Goal: Task Accomplishment & Management: Manage account settings

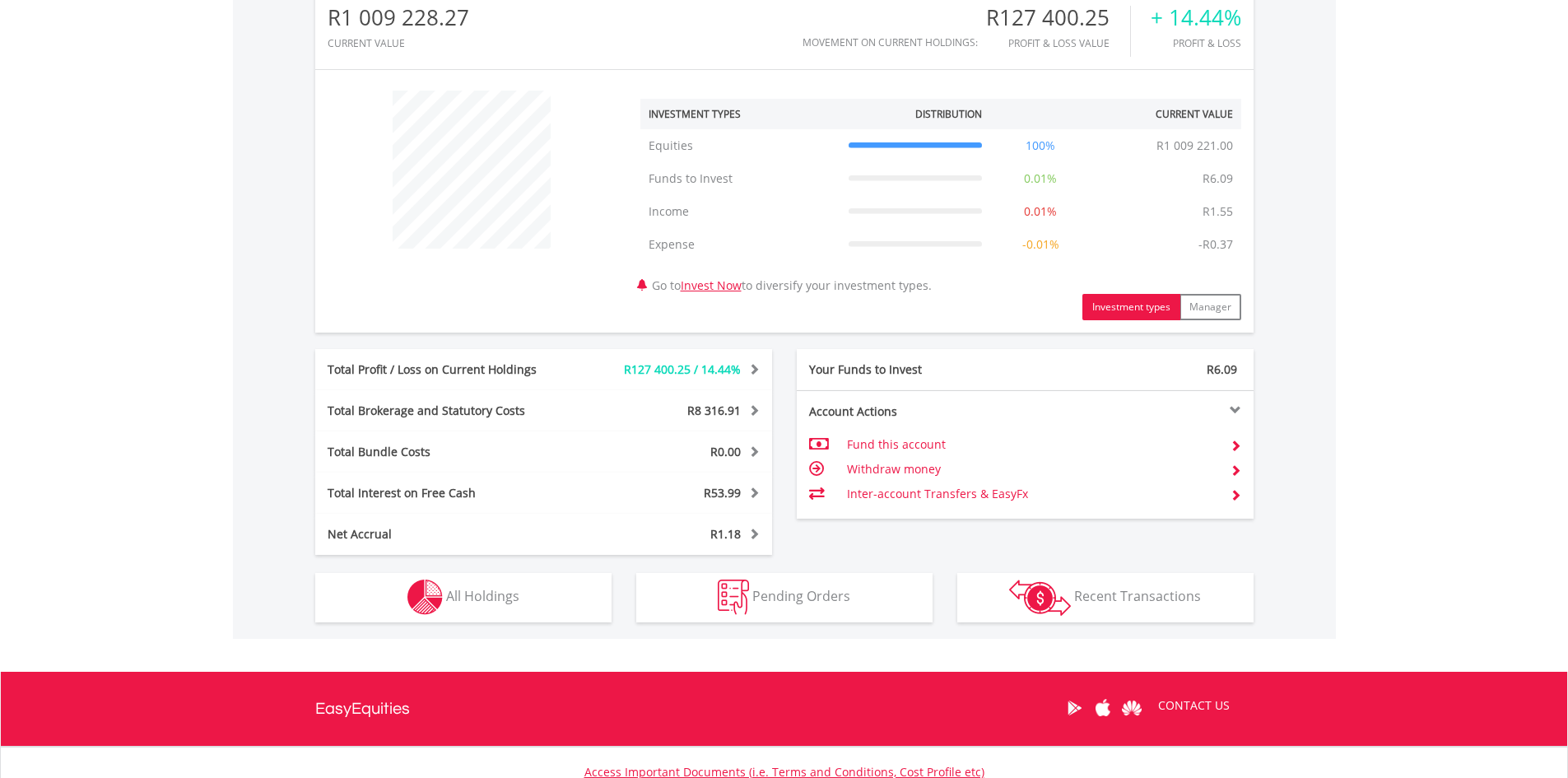
scroll to position [158, 313]
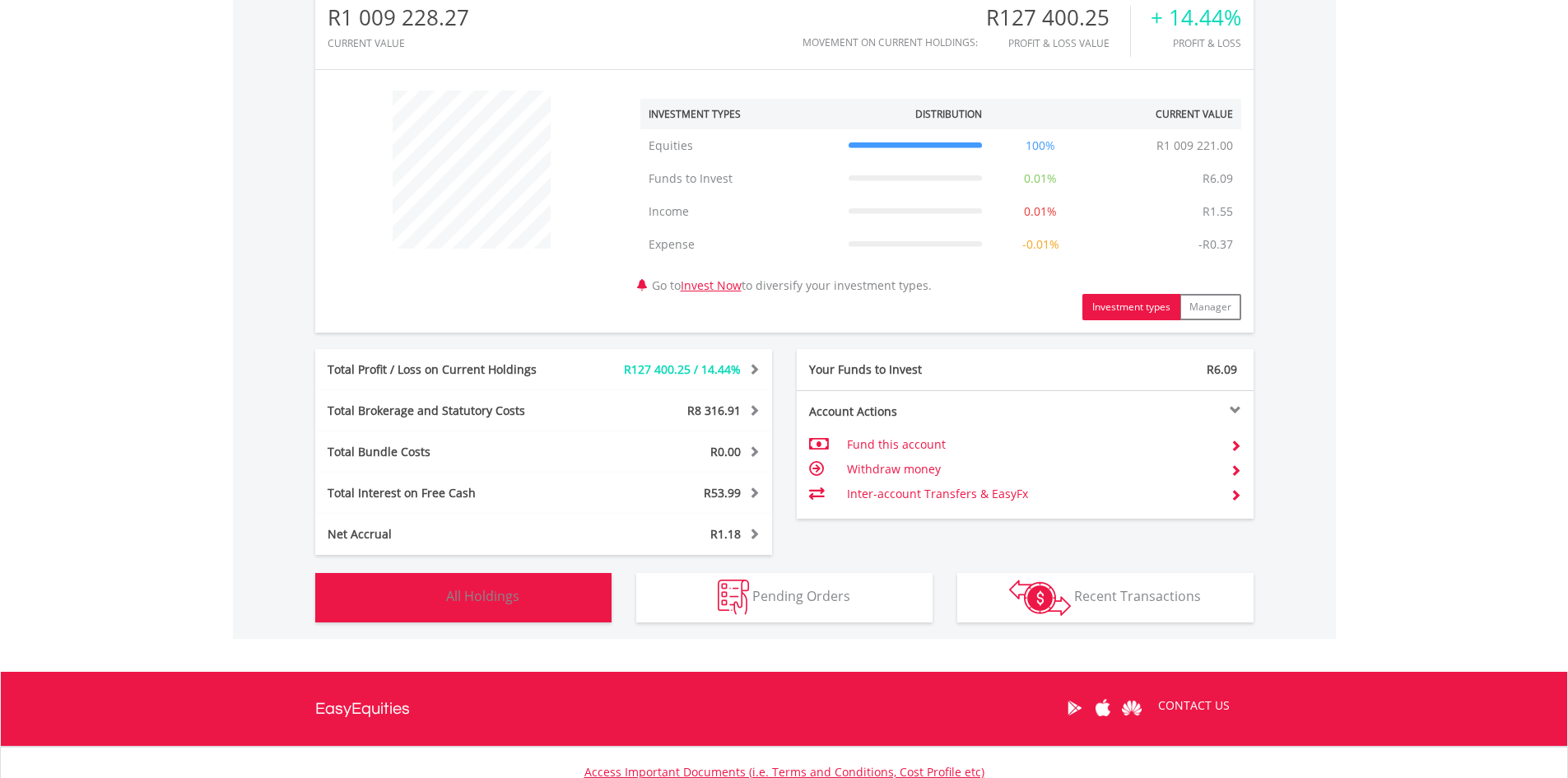
click at [464, 592] on span "All Holdings" at bounding box center [483, 596] width 74 height 18
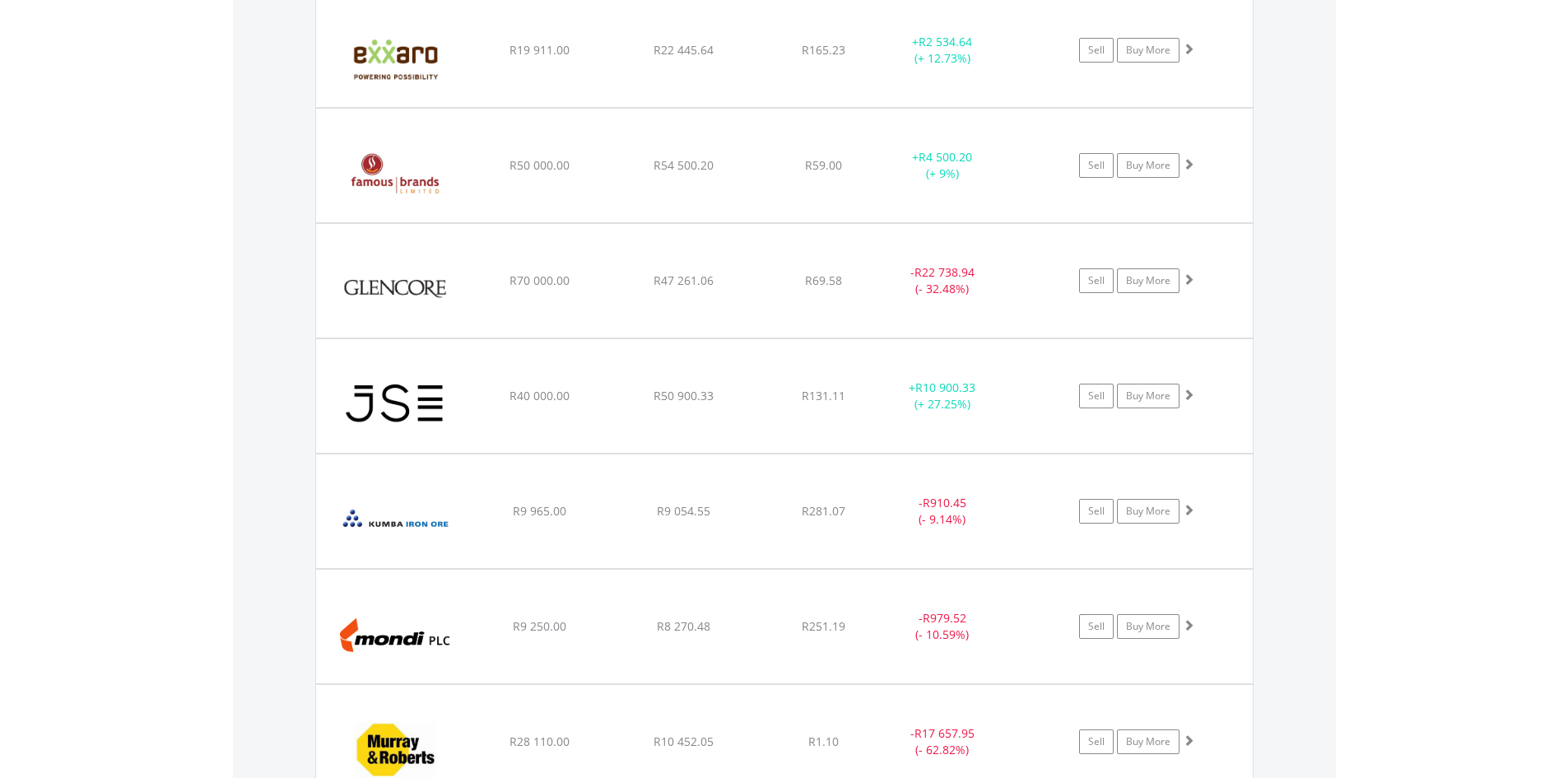
scroll to position [2319, 0]
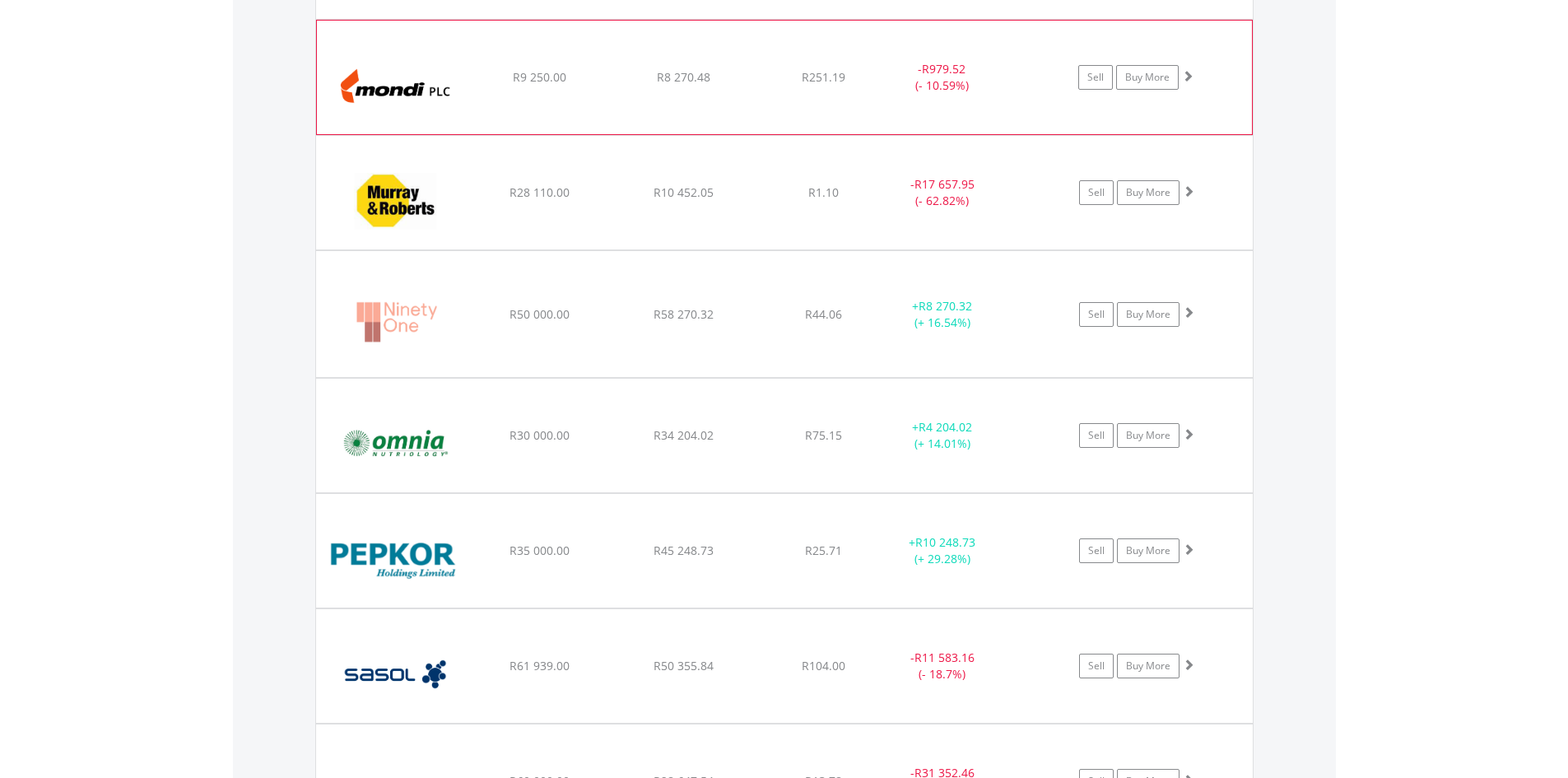
click at [1187, 77] on span at bounding box center [1188, 76] width 12 height 12
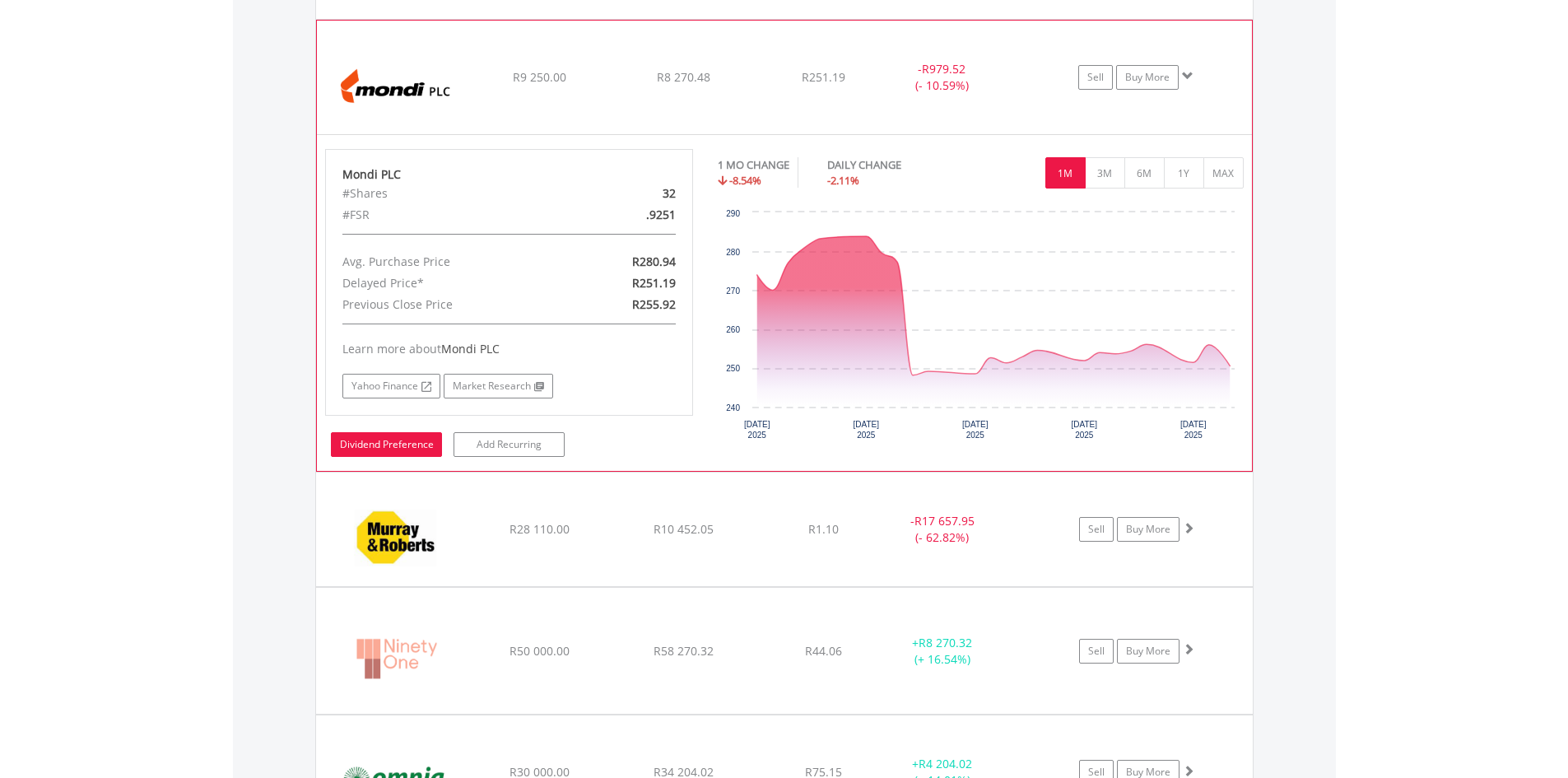
click at [377, 445] on link "Dividend Preference" at bounding box center [386, 445] width 111 height 25
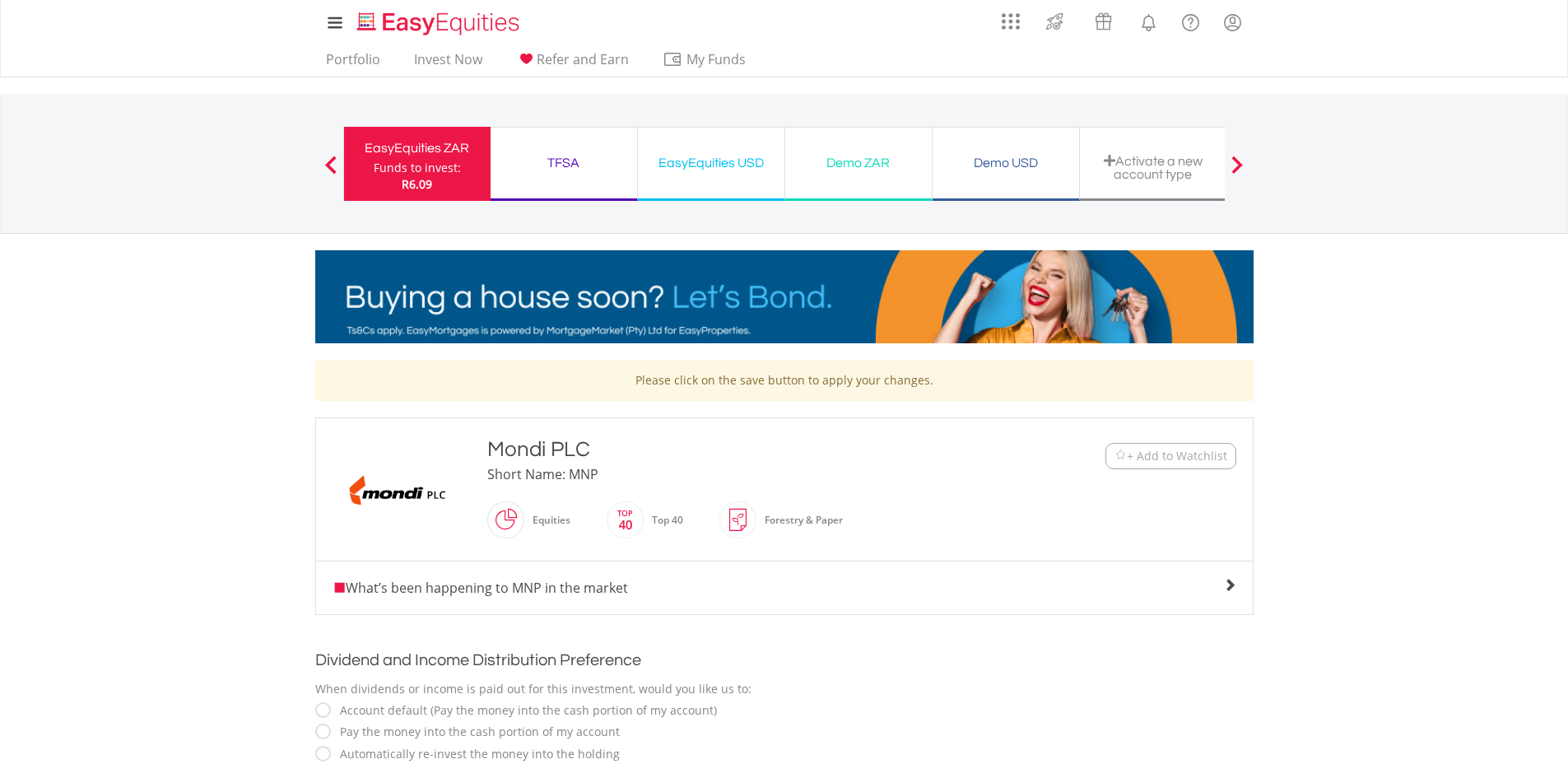
click at [418, 171] on div "Funds to invest:" at bounding box center [417, 168] width 87 height 16
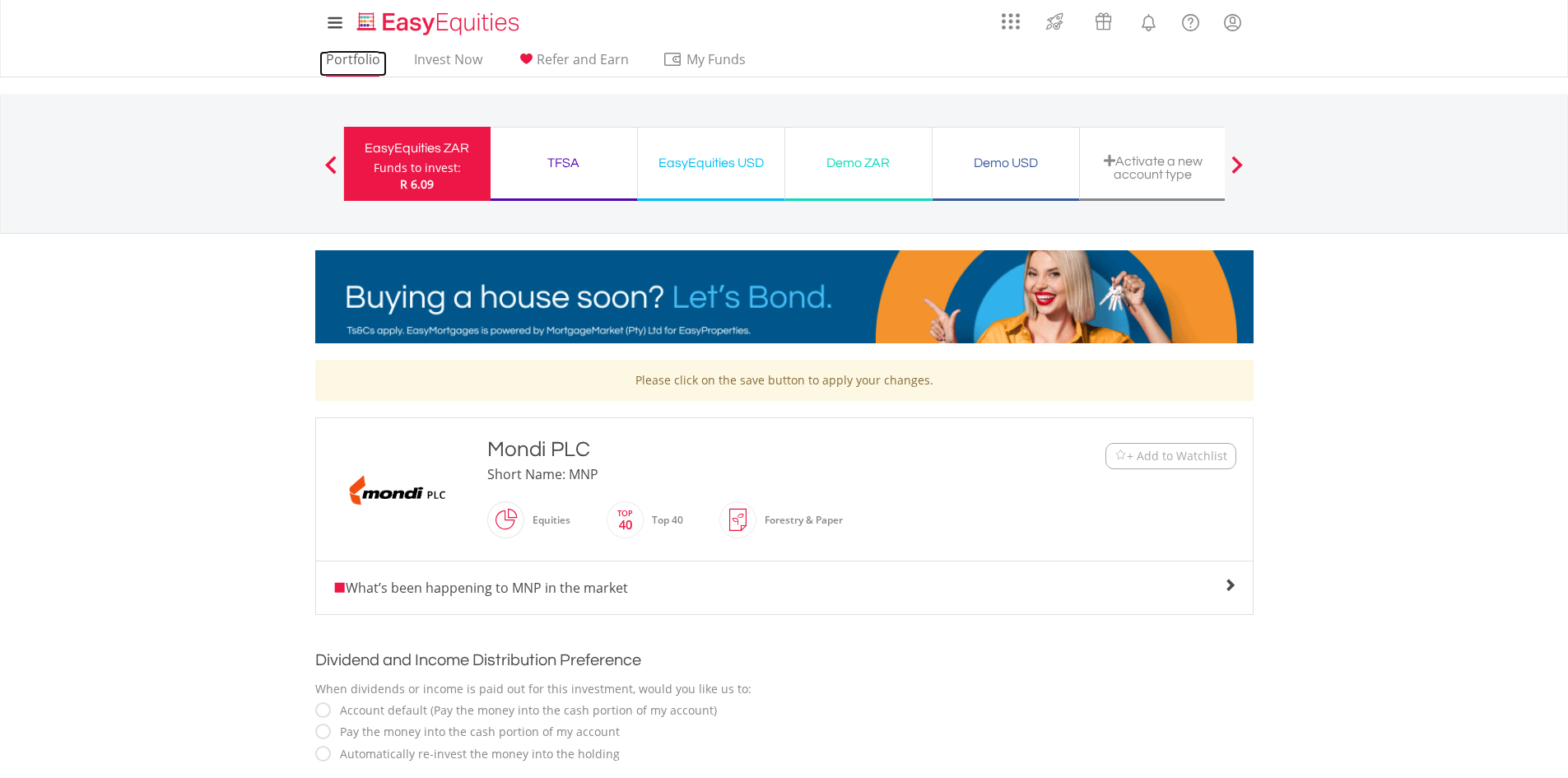
click at [339, 58] on link "Portfolio" at bounding box center [354, 64] width 68 height 25
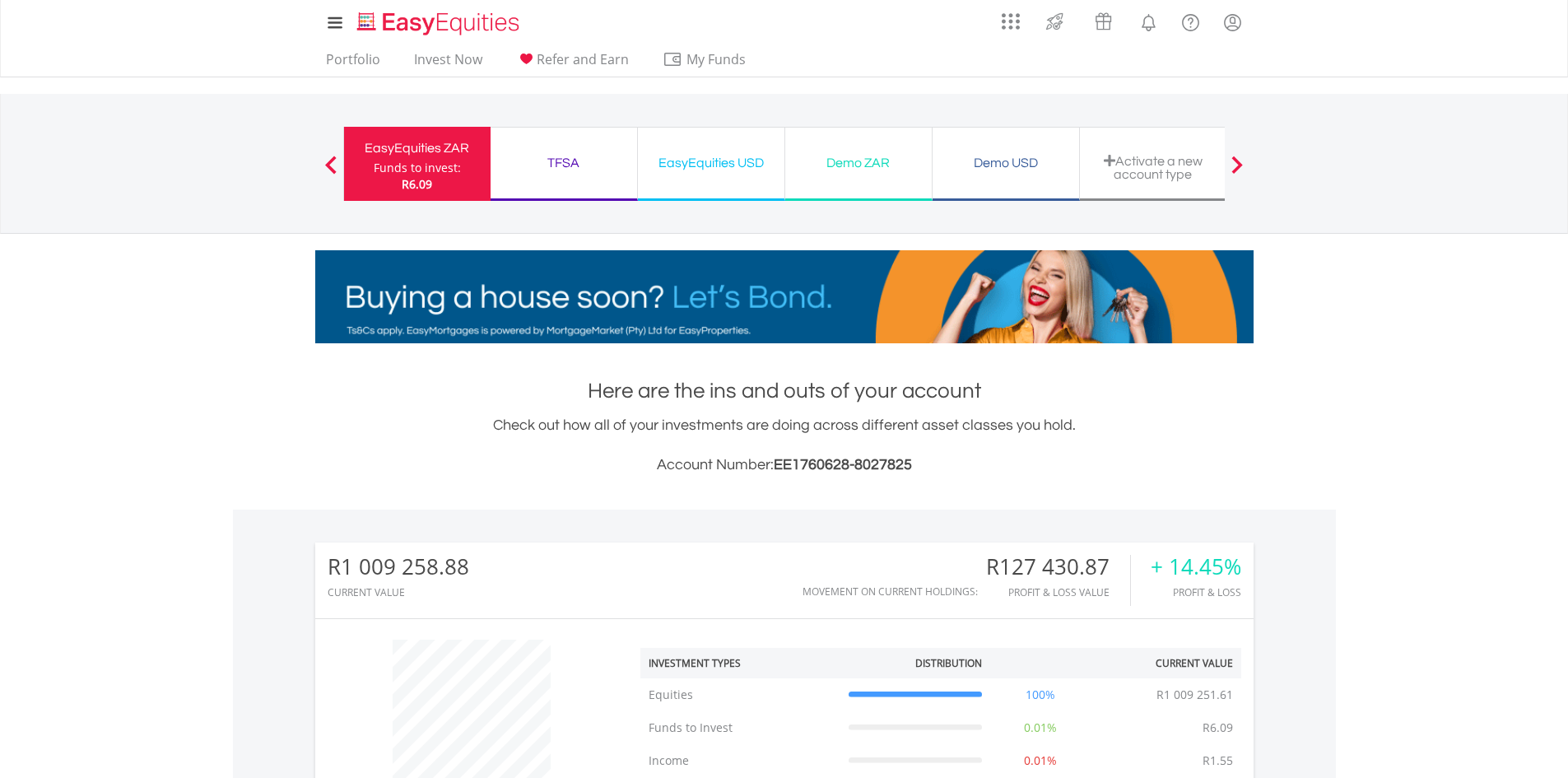
scroll to position [549, 0]
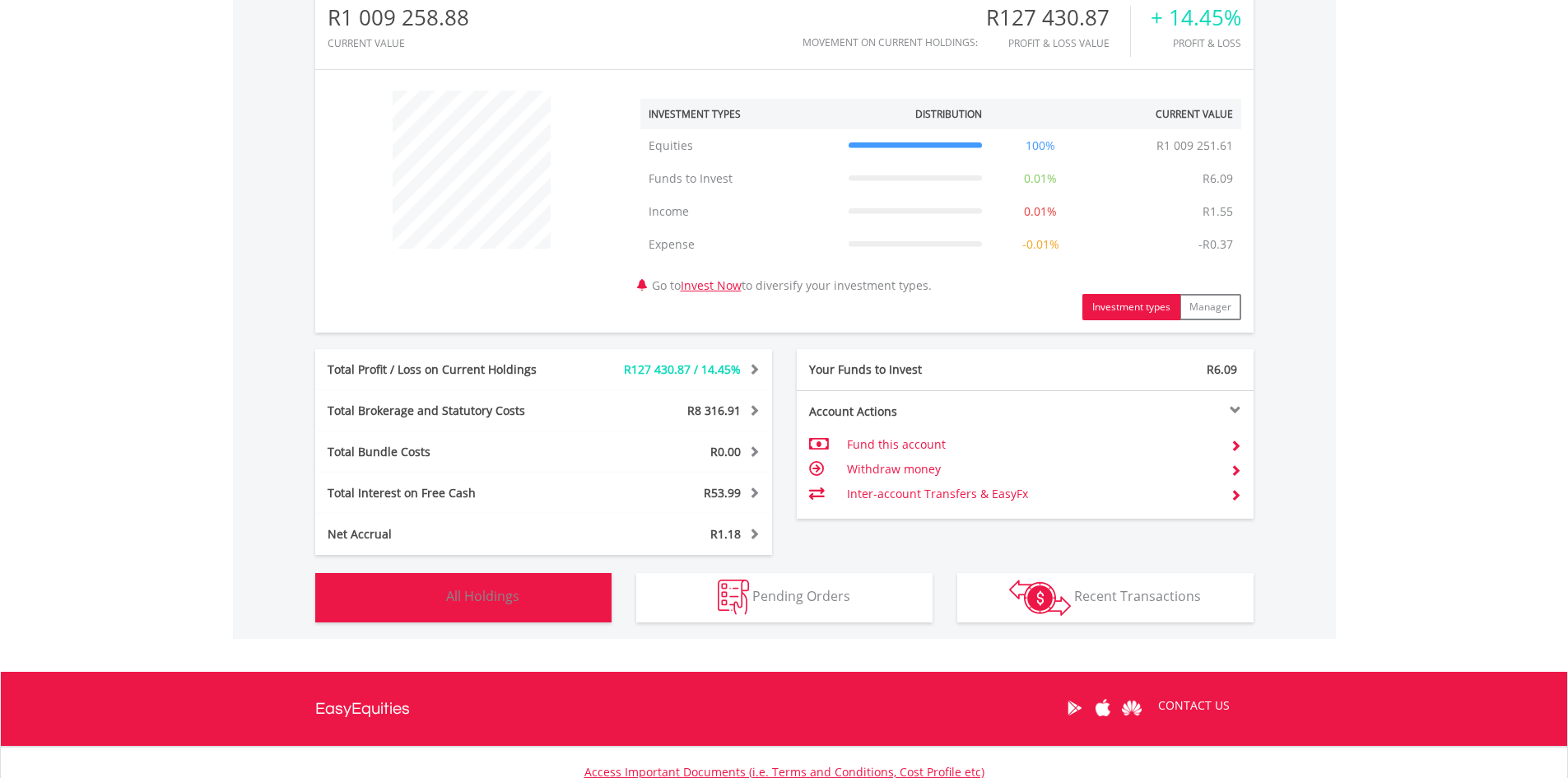
click at [514, 596] on span "All Holdings" at bounding box center [483, 596] width 74 height 18
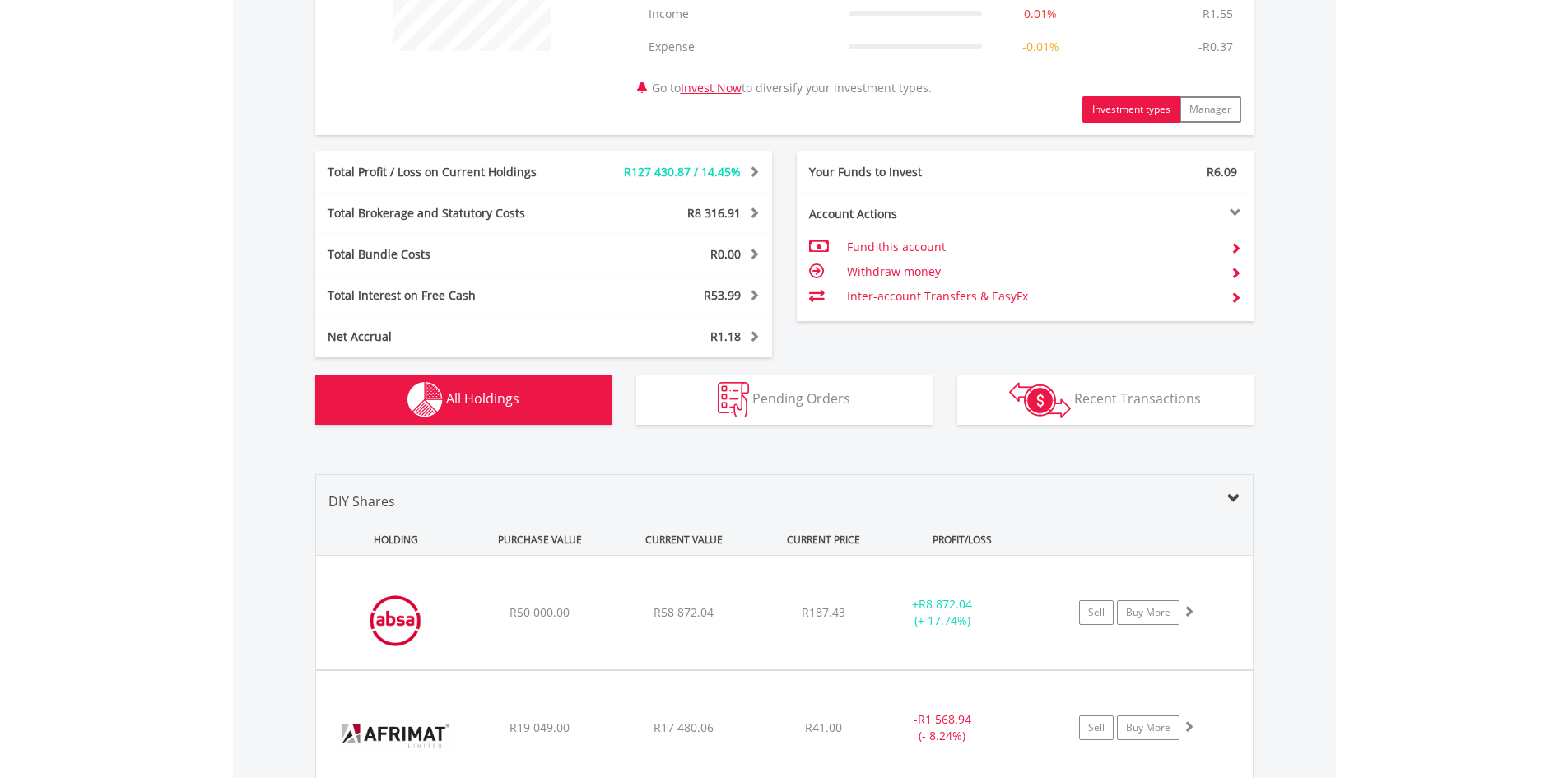
scroll to position [0, 0]
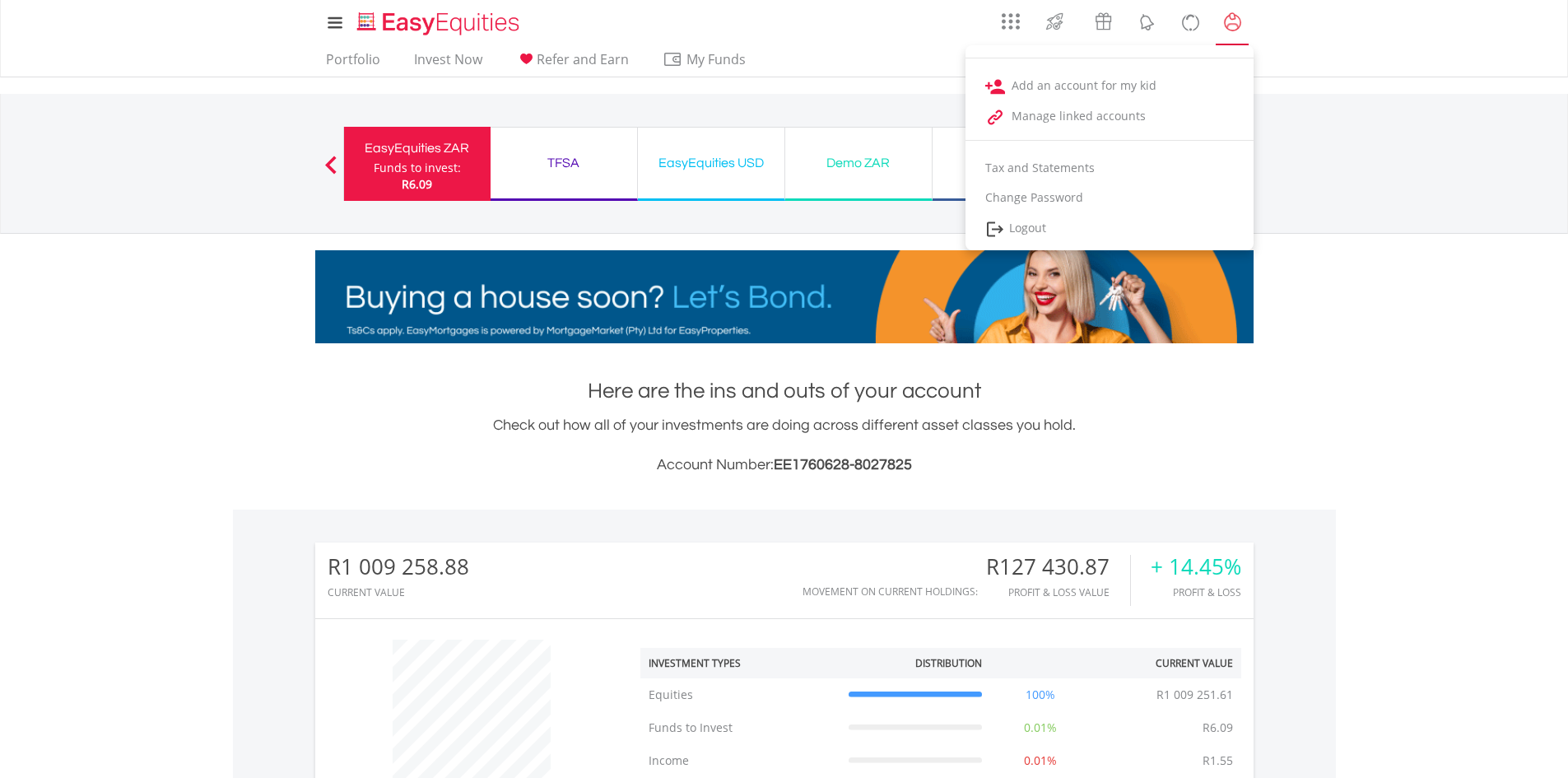
click at [1232, 25] on lord-icon "My Profile" at bounding box center [1232, 22] width 20 height 20
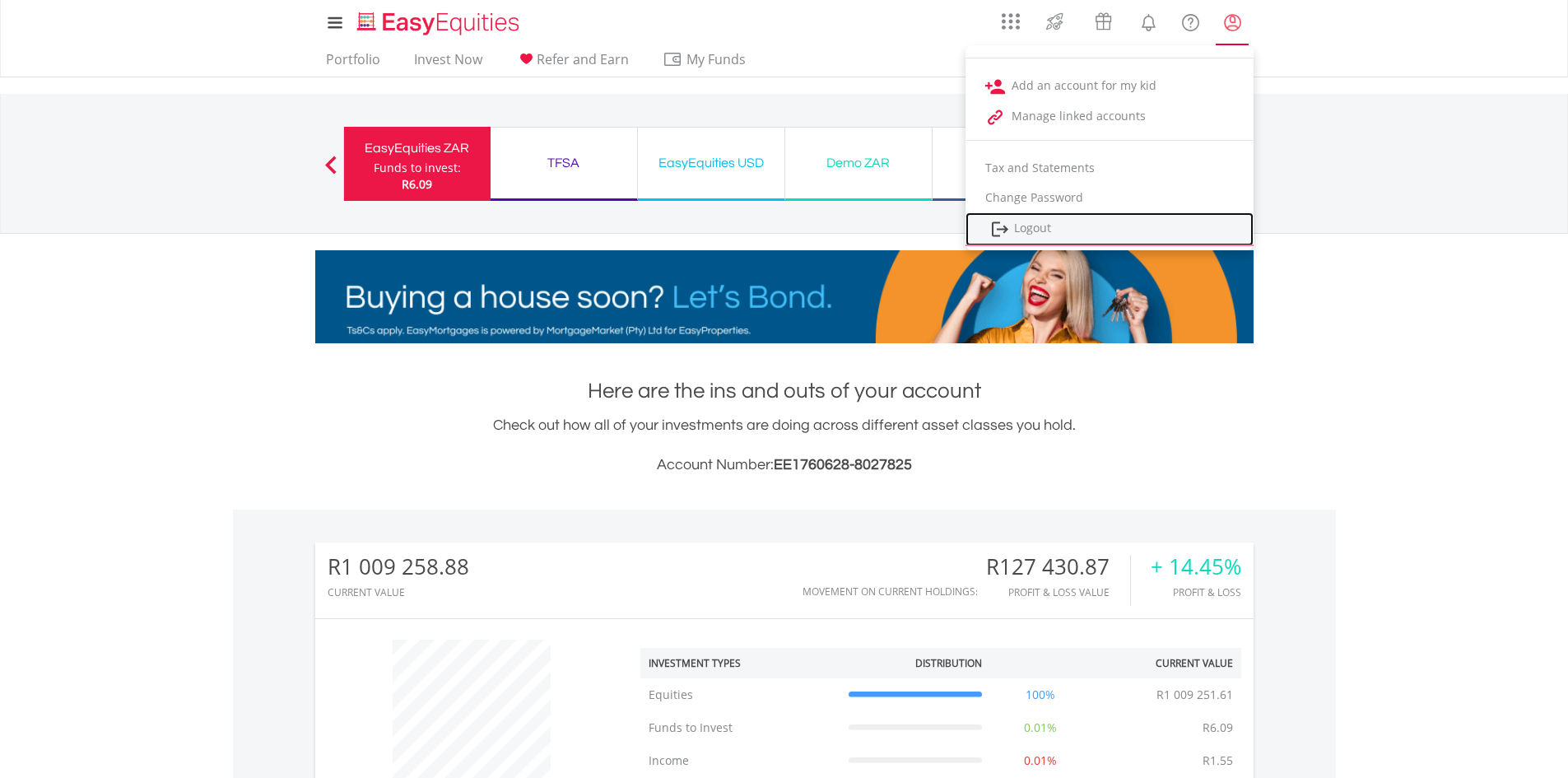
click at [1030, 228] on link "Logout" at bounding box center [1110, 229] width 289 height 34
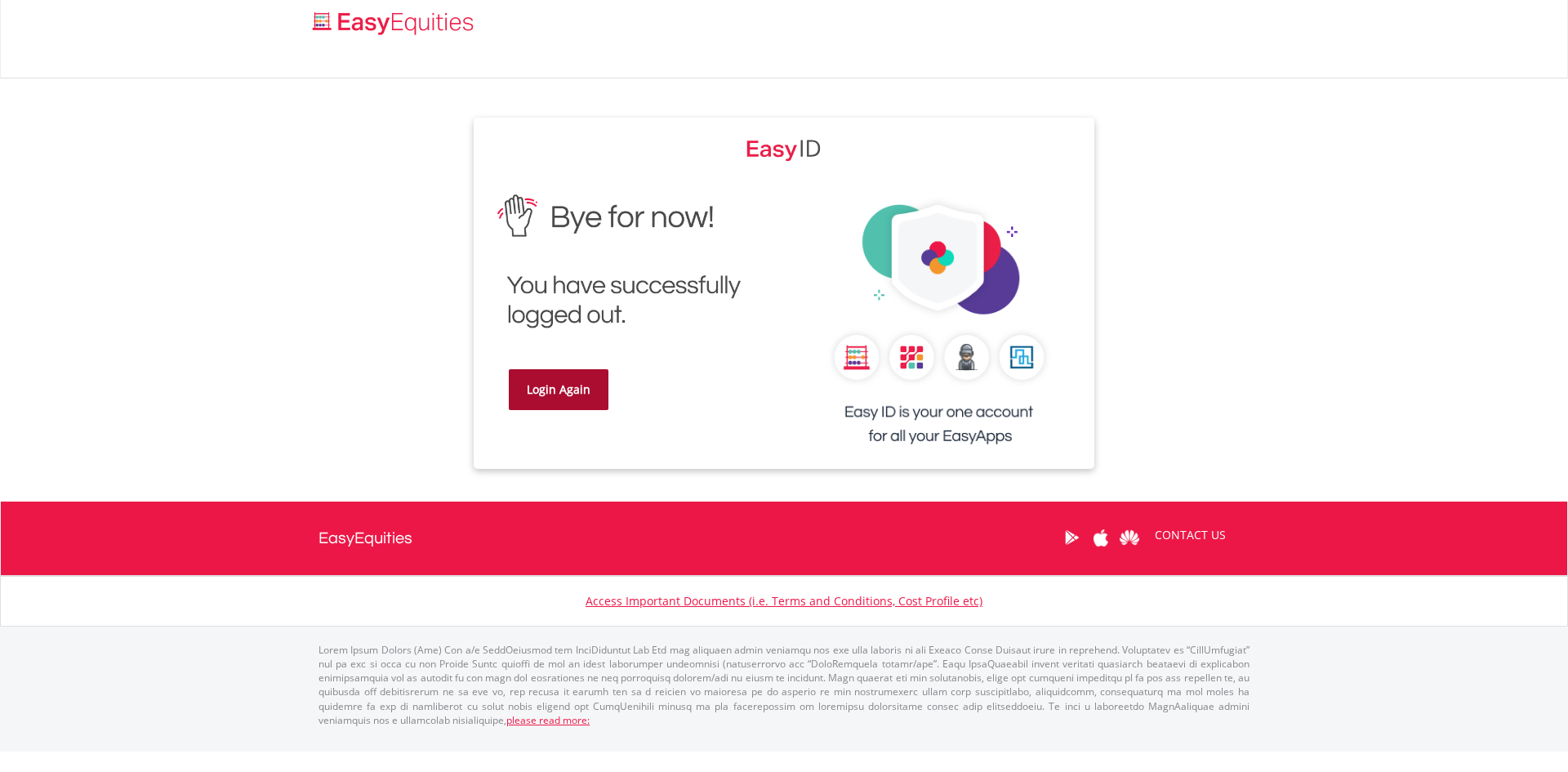
click at [541, 390] on link "Login Again" at bounding box center [559, 389] width 100 height 41
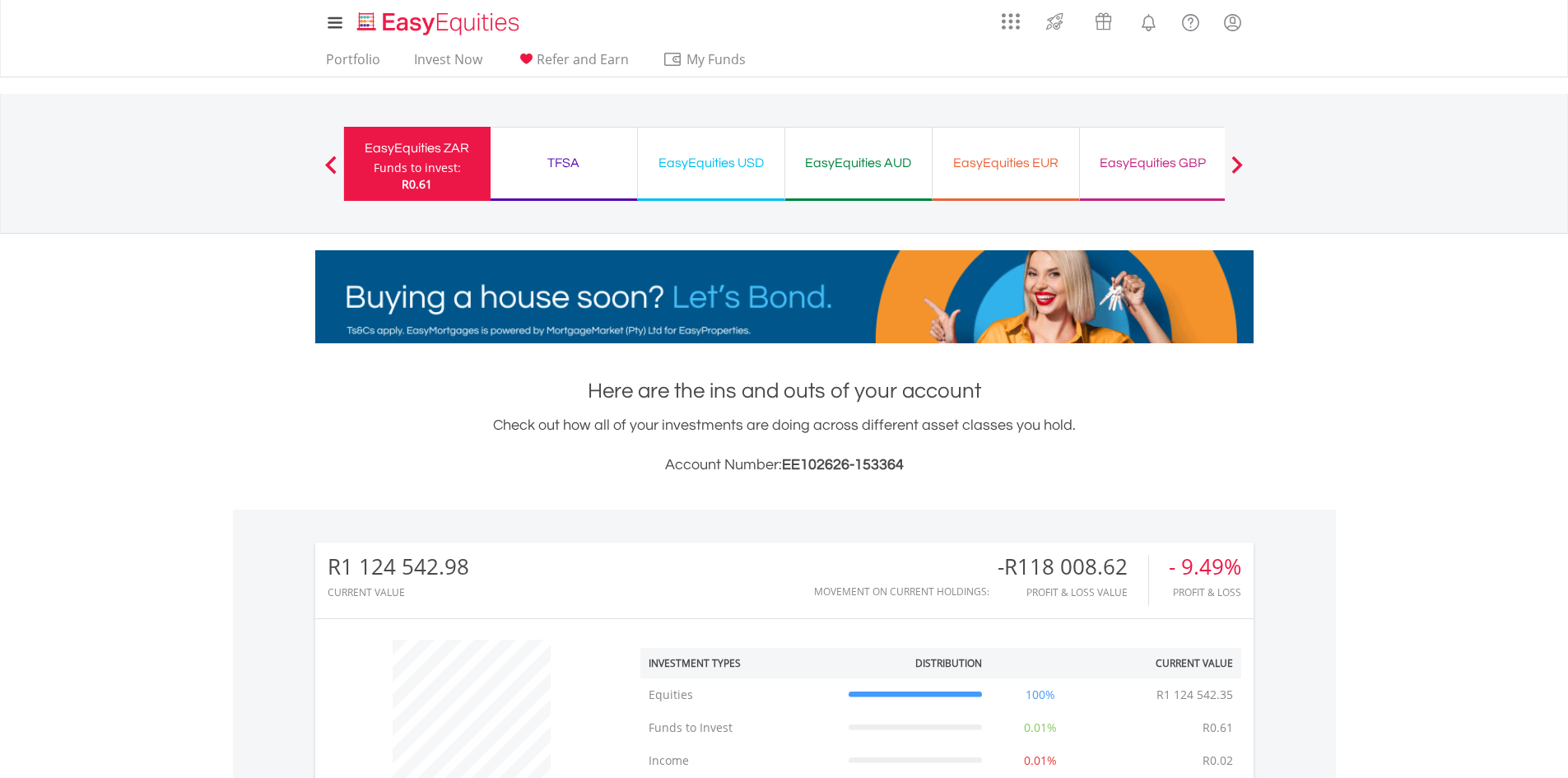
scroll to position [549, 0]
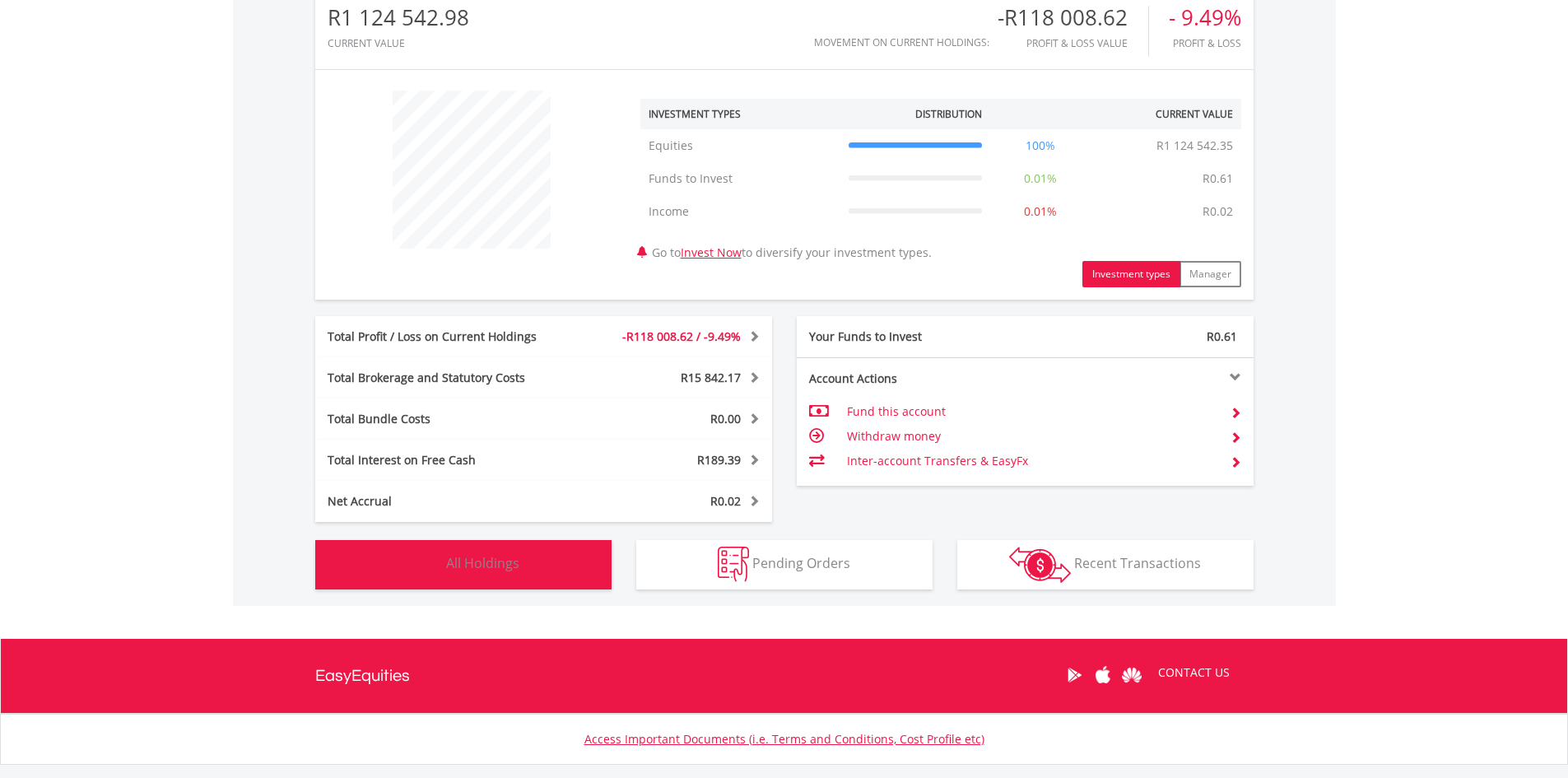
click at [455, 559] on span "All Holdings" at bounding box center [483, 563] width 74 height 18
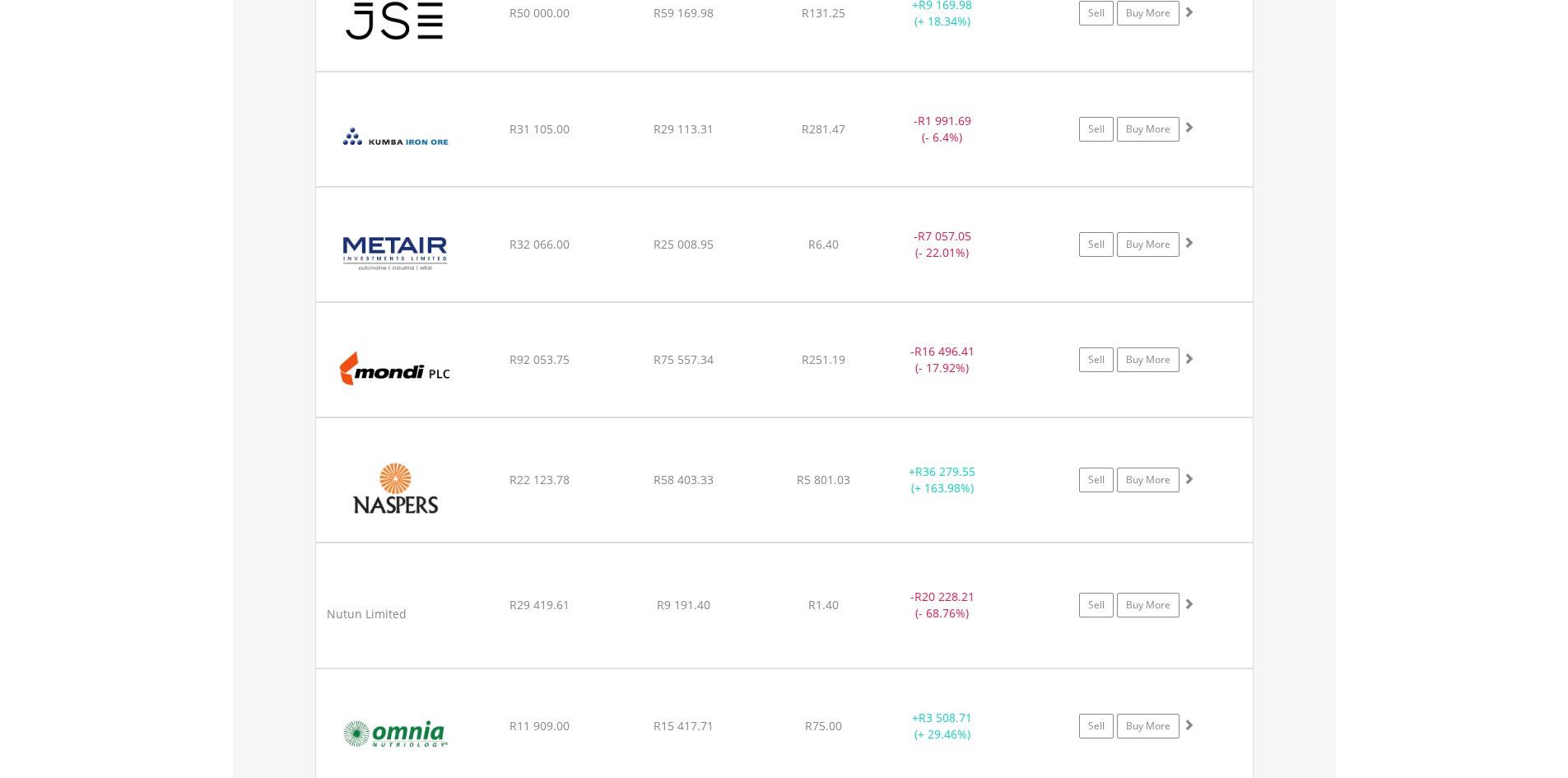
scroll to position [2370, 0]
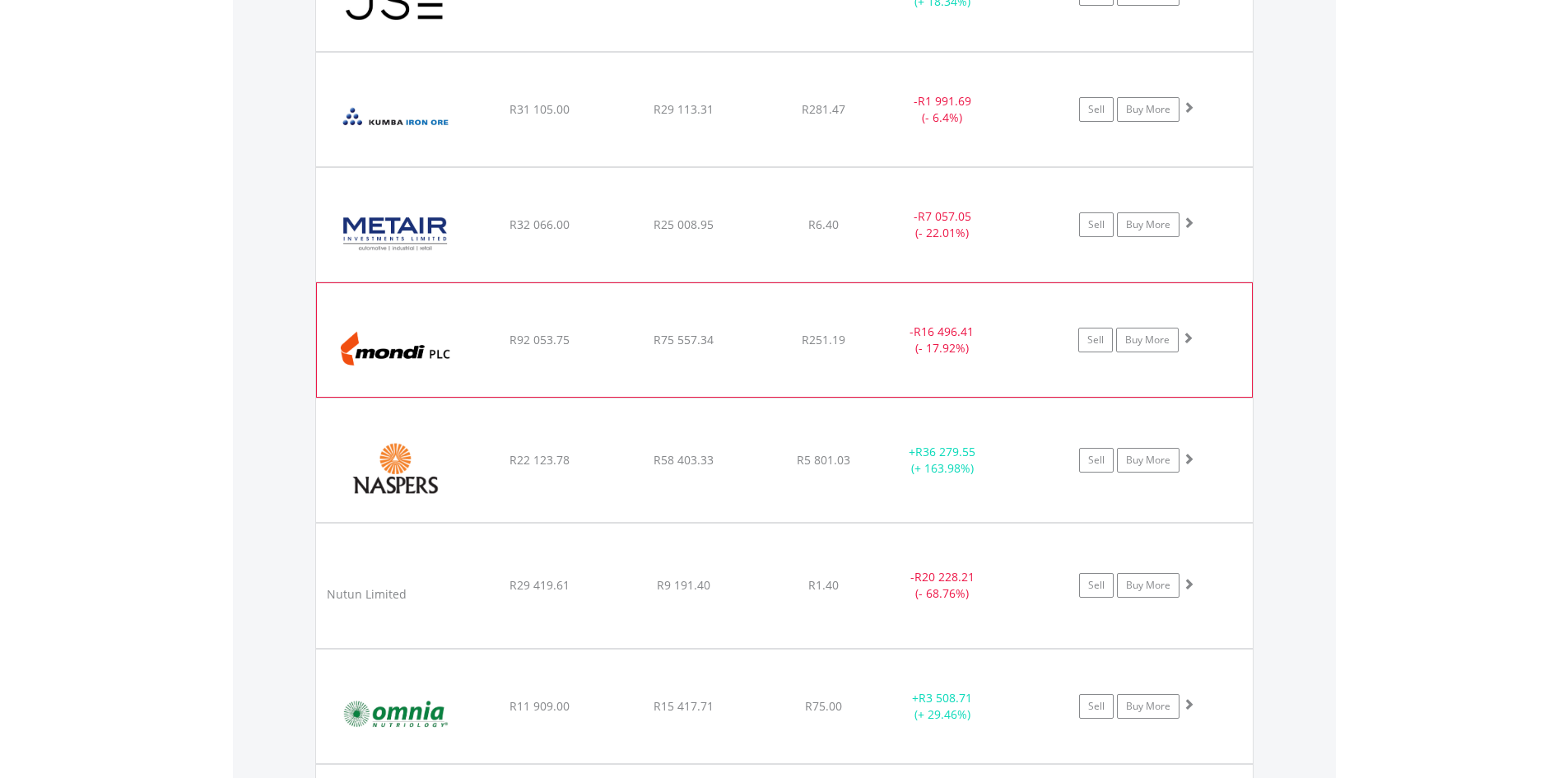
click at [1189, 342] on span at bounding box center [1188, 338] width 12 height 12
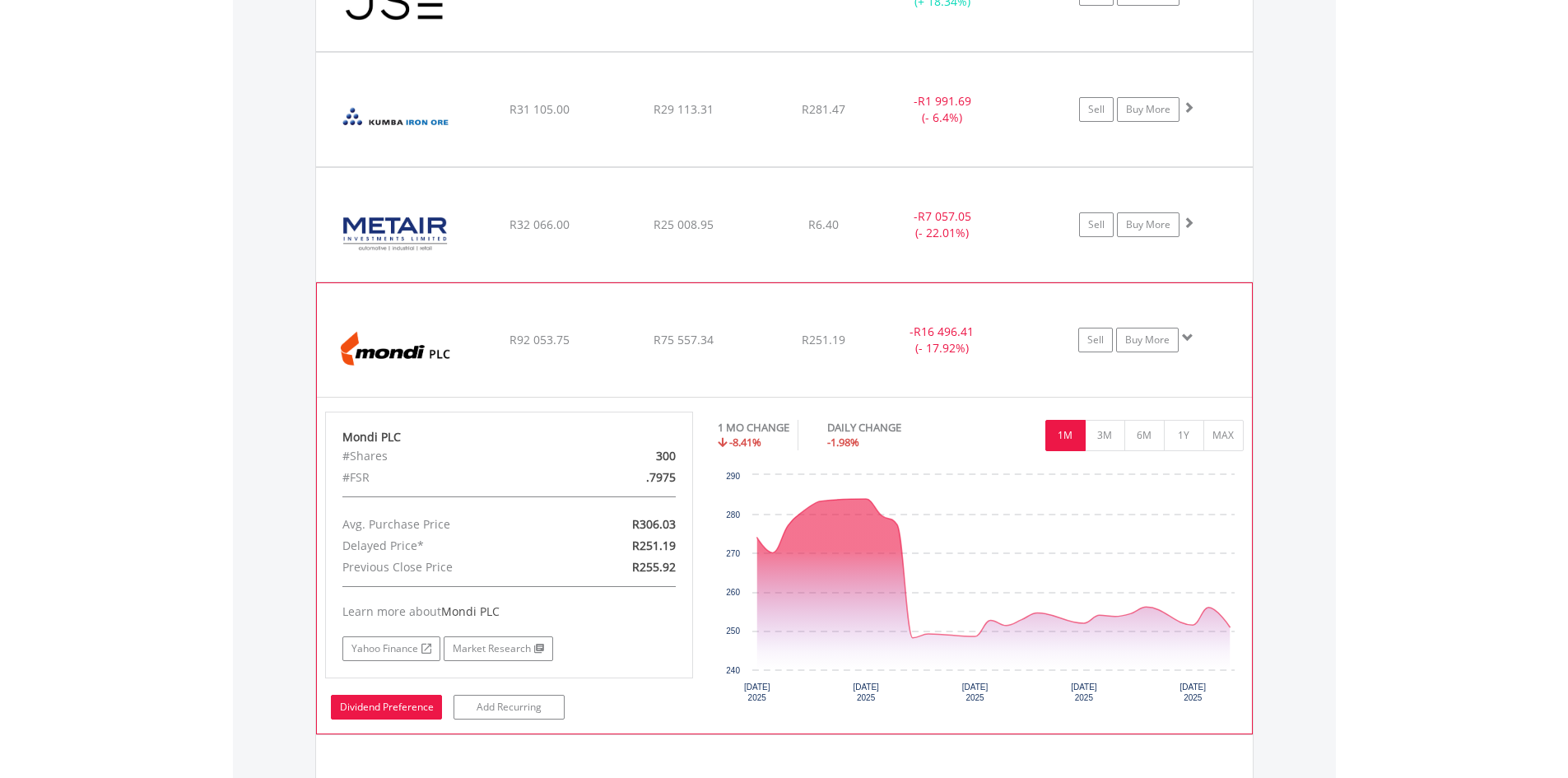
click at [393, 707] on link "Dividend Preference" at bounding box center [386, 707] width 111 height 25
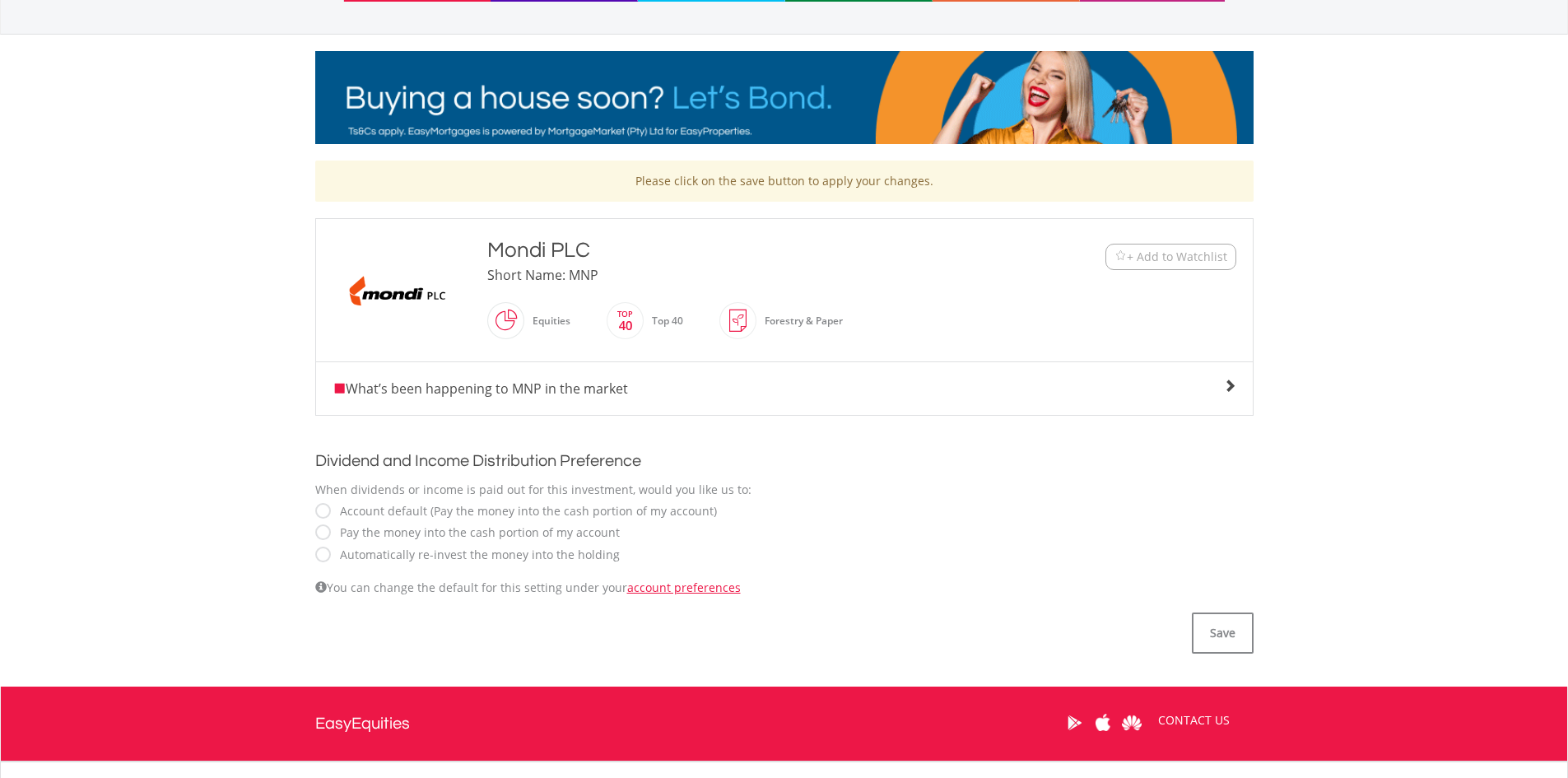
scroll to position [205, 0]
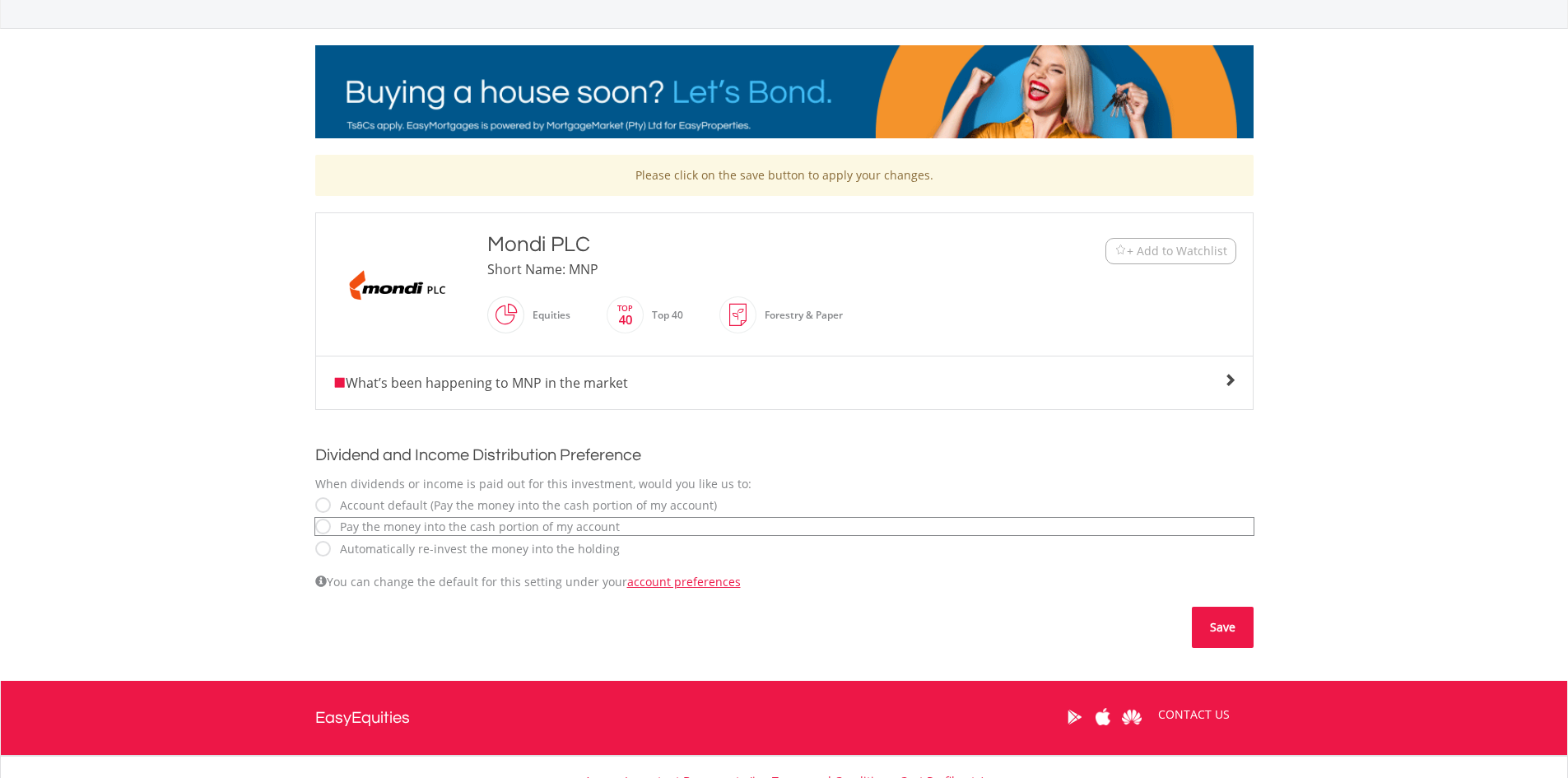
click at [1227, 631] on button "Save" at bounding box center [1223, 627] width 62 height 42
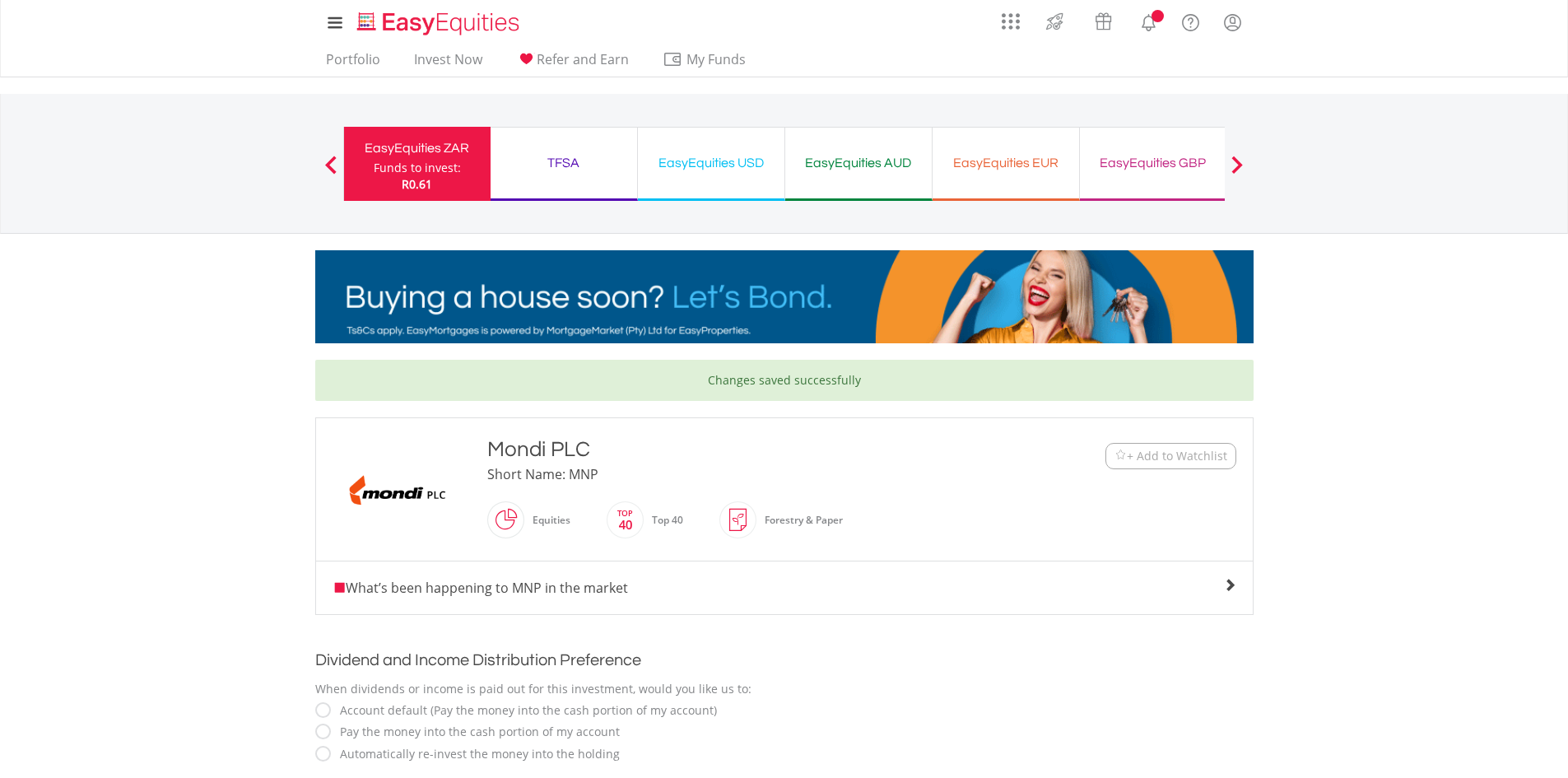
scroll to position [345, 0]
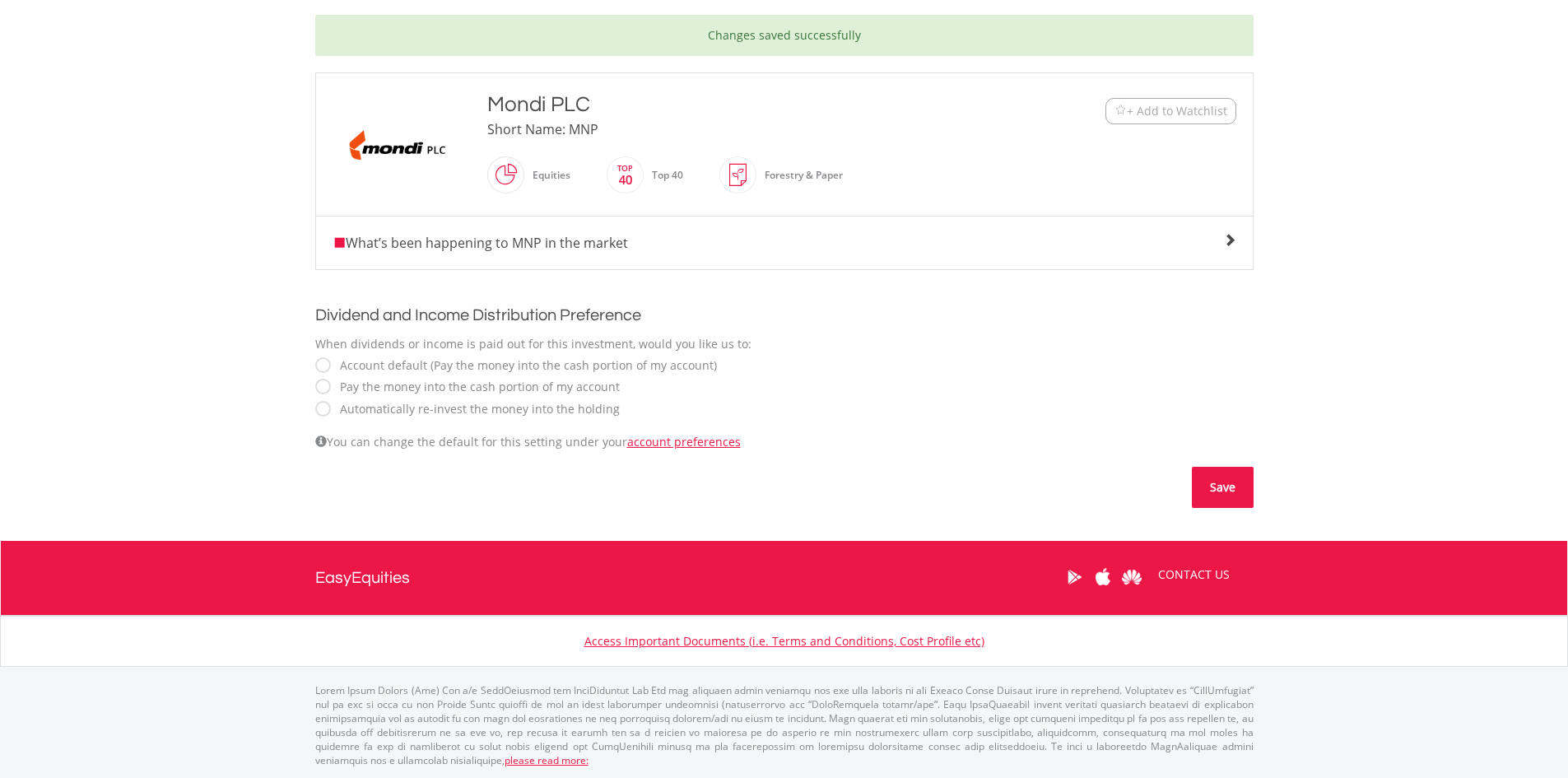
click at [1205, 482] on button "Save" at bounding box center [1223, 487] width 62 height 42
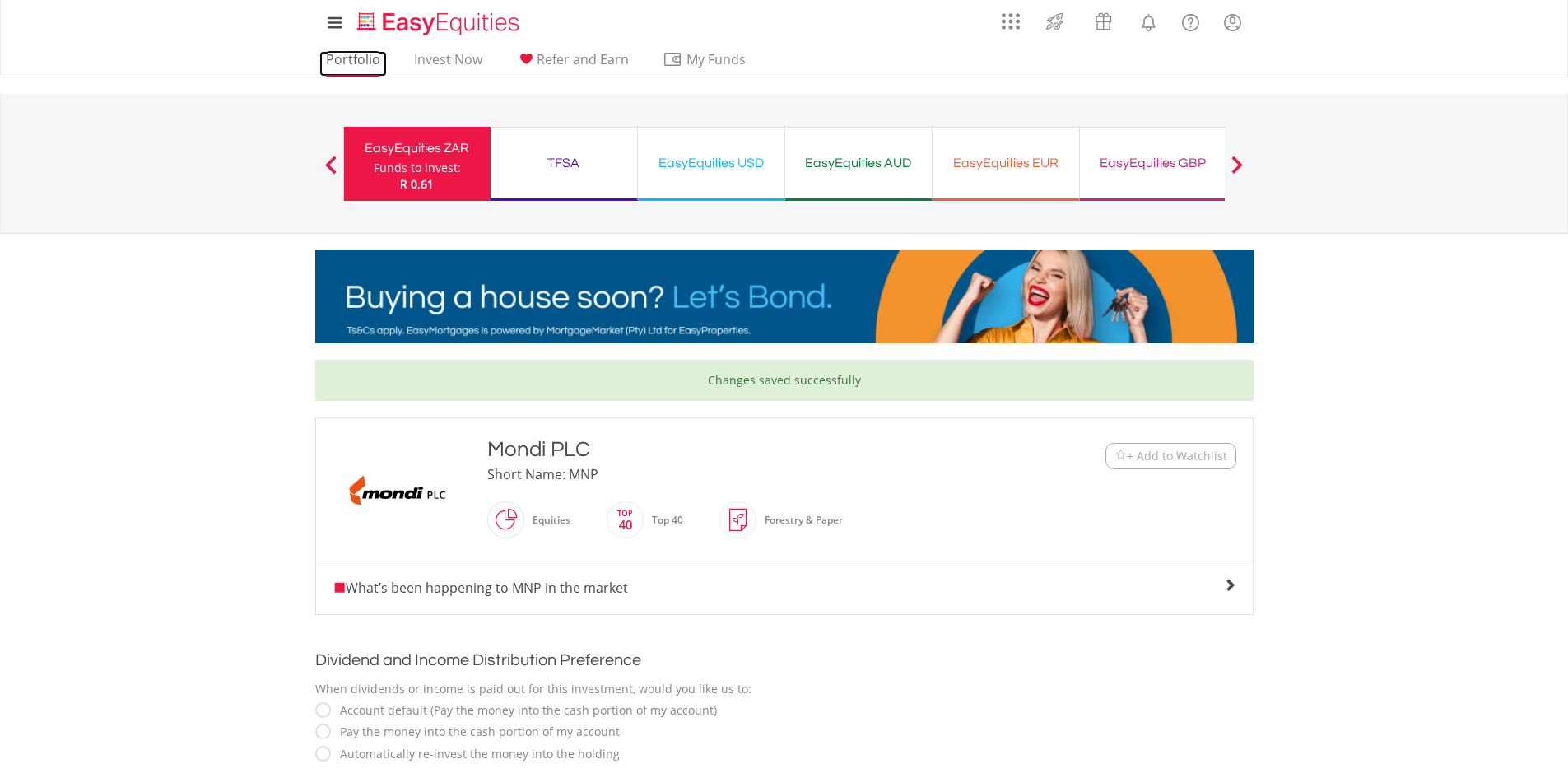
click at [358, 60] on link "Portfolio" at bounding box center [354, 64] width 68 height 25
